Goal: Information Seeking & Learning: Learn about a topic

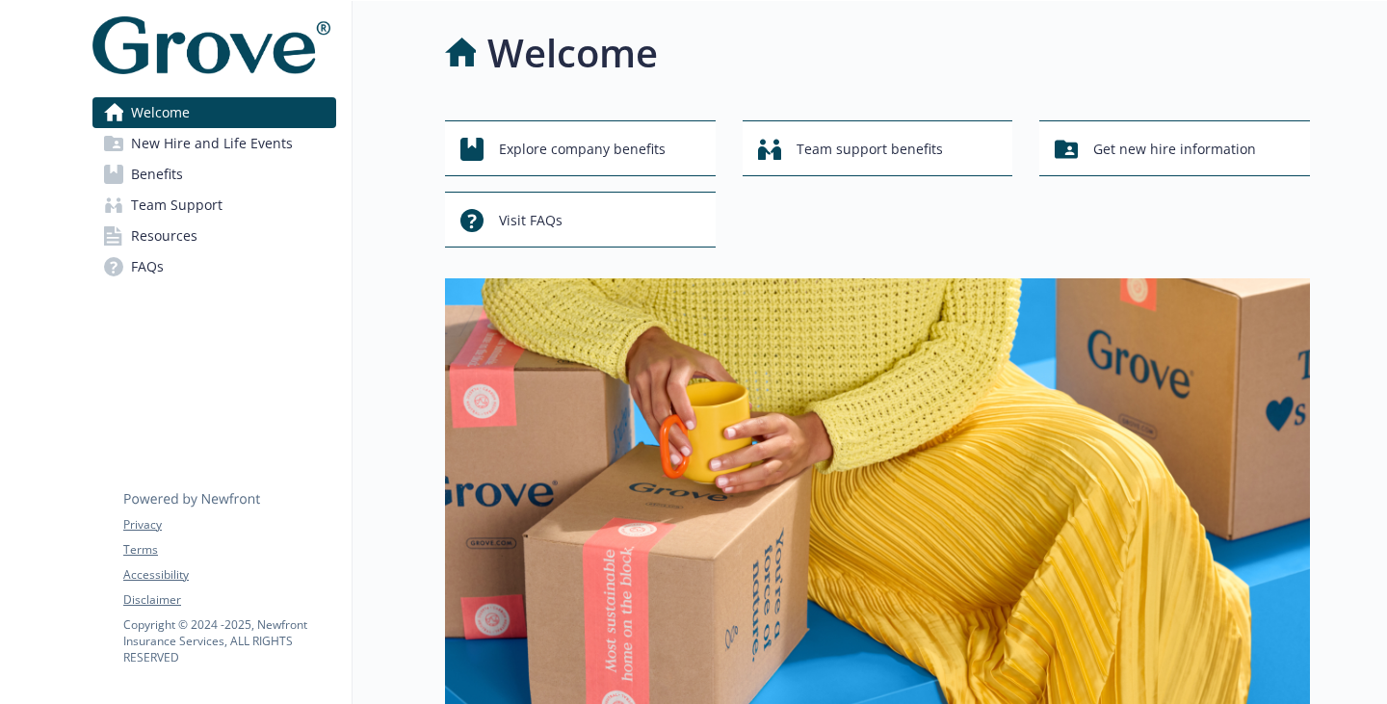
click at [192, 190] on link "Benefits" at bounding box center [214, 174] width 244 height 31
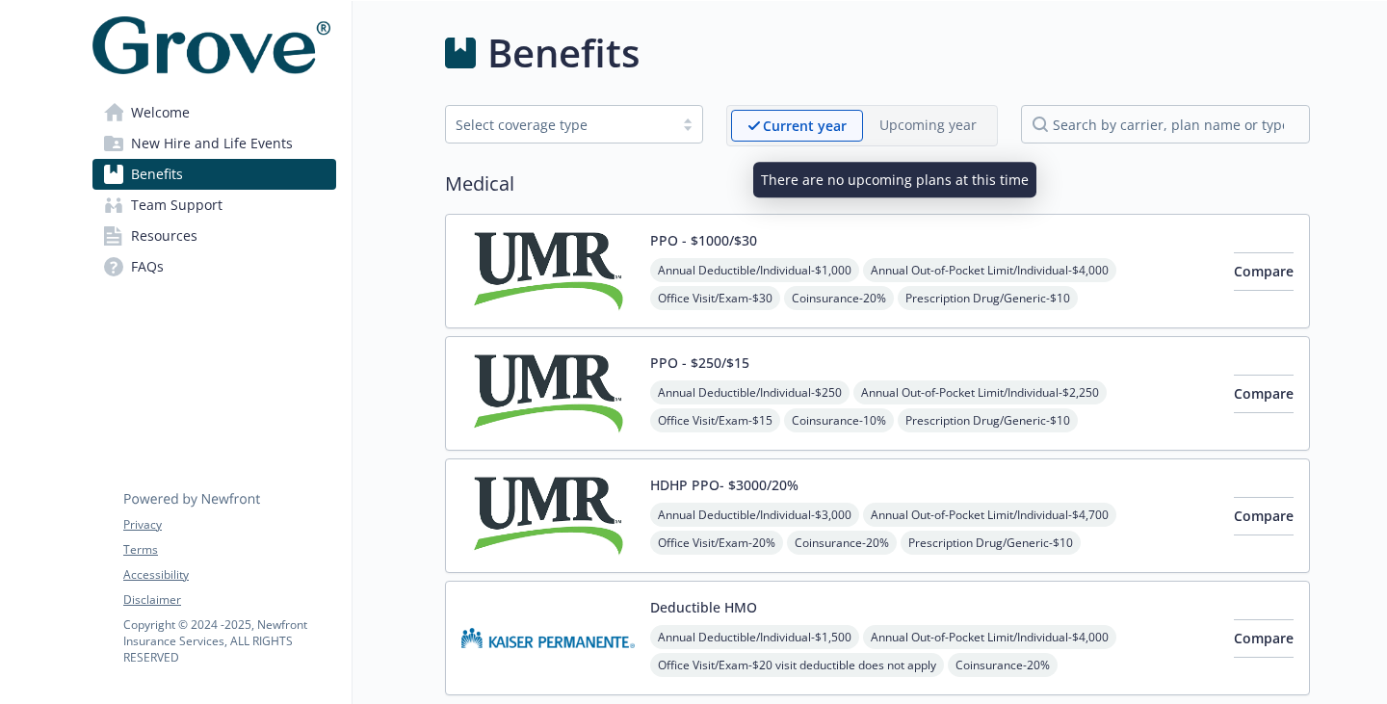
click at [879, 133] on p "Upcoming year" at bounding box center [927, 125] width 97 height 20
